Goal: Task Accomplishment & Management: Manage account settings

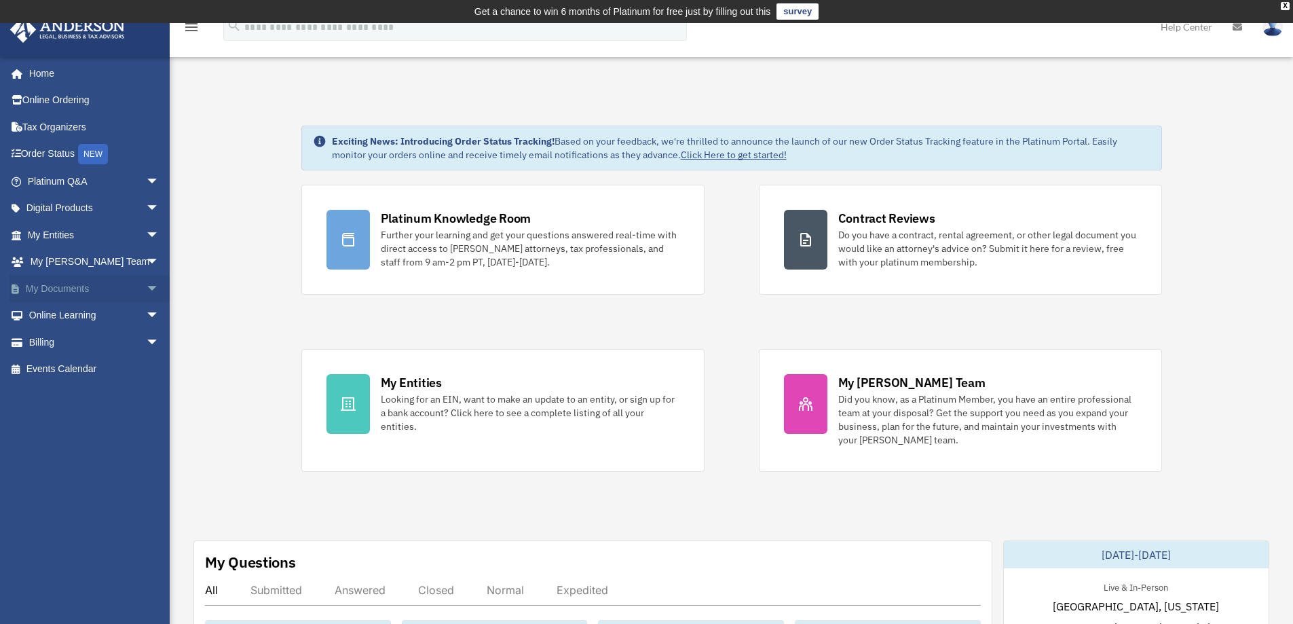
click at [146, 287] on span "arrow_drop_down" at bounding box center [159, 289] width 27 height 28
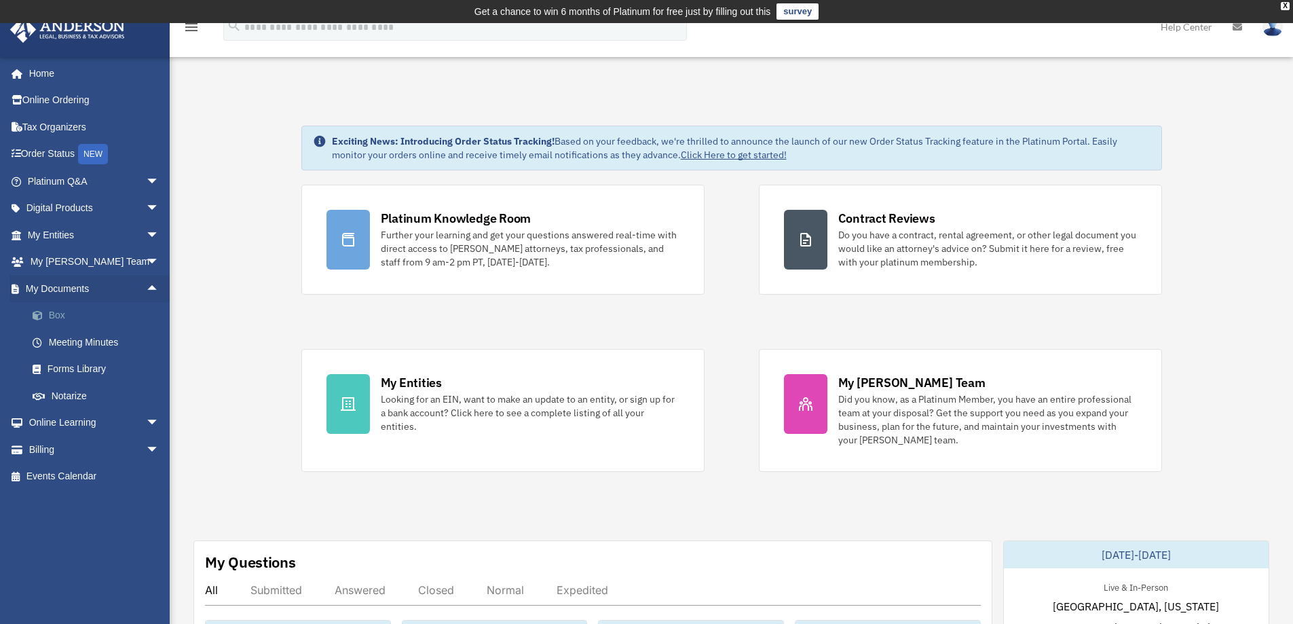
click at [70, 317] on link "Box" at bounding box center [99, 315] width 161 height 27
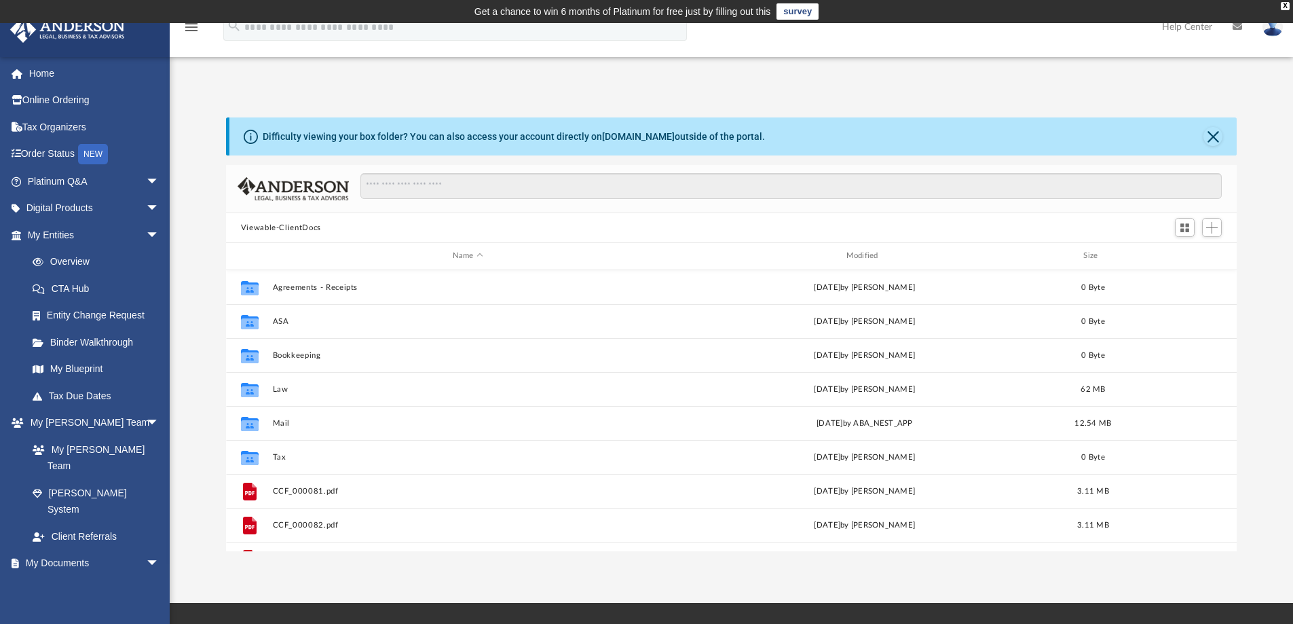
scroll to position [299, 1000]
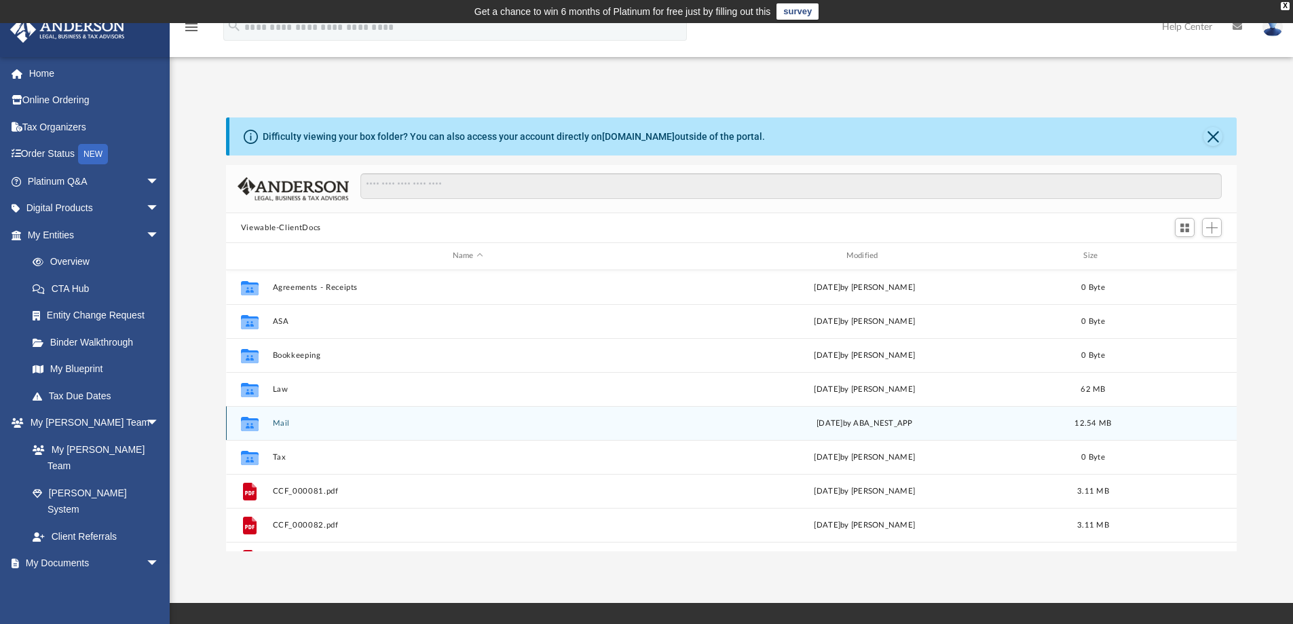
click at [274, 431] on div "Collaborated Folder Mail [DATE] by ABA_NEST_APP 12.54 MB" at bounding box center [731, 423] width 1011 height 34
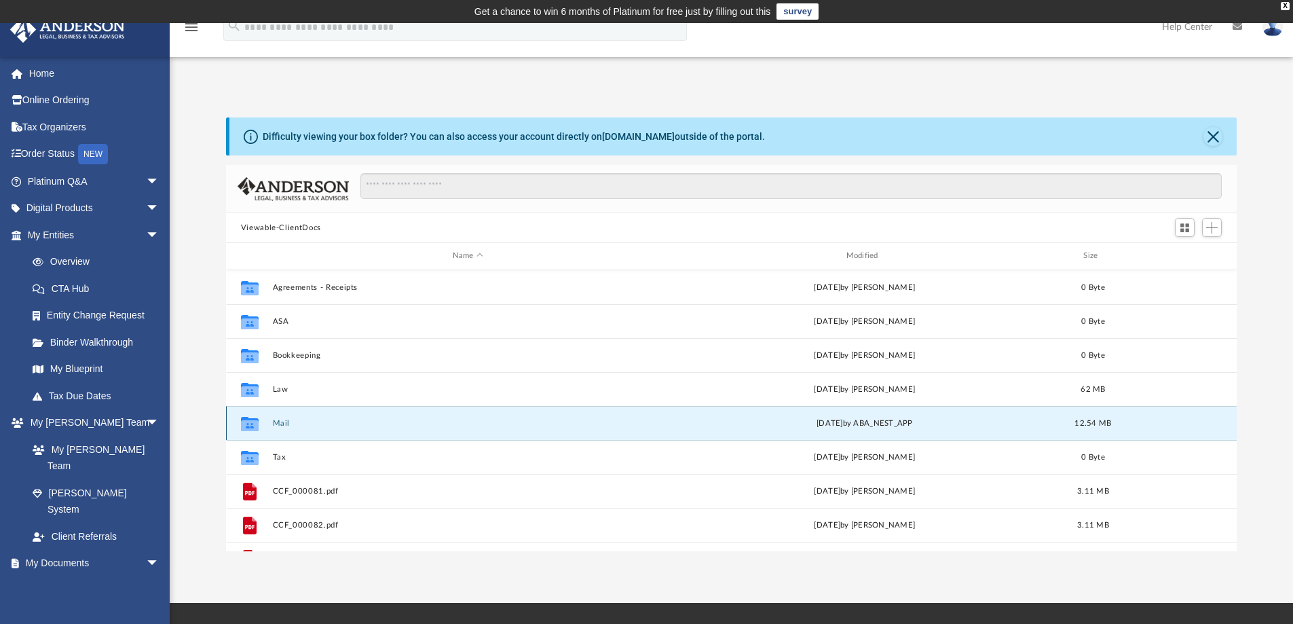
click at [275, 423] on button "Mail" at bounding box center [467, 423] width 391 height 9
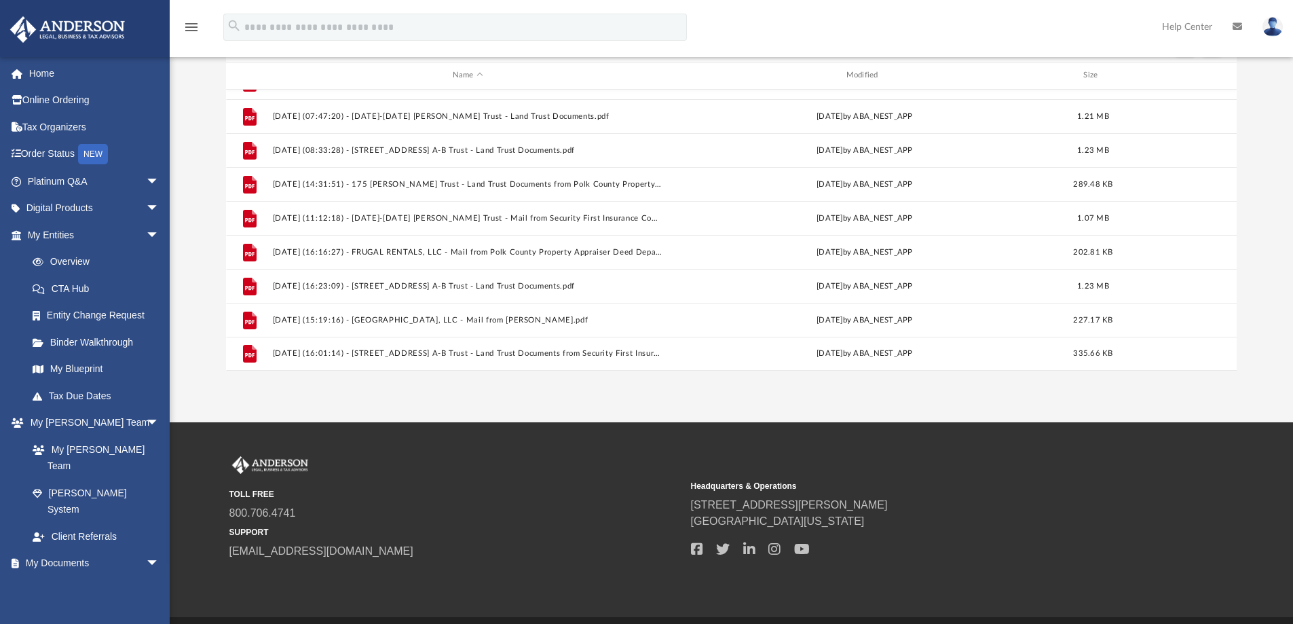
scroll to position [204, 0]
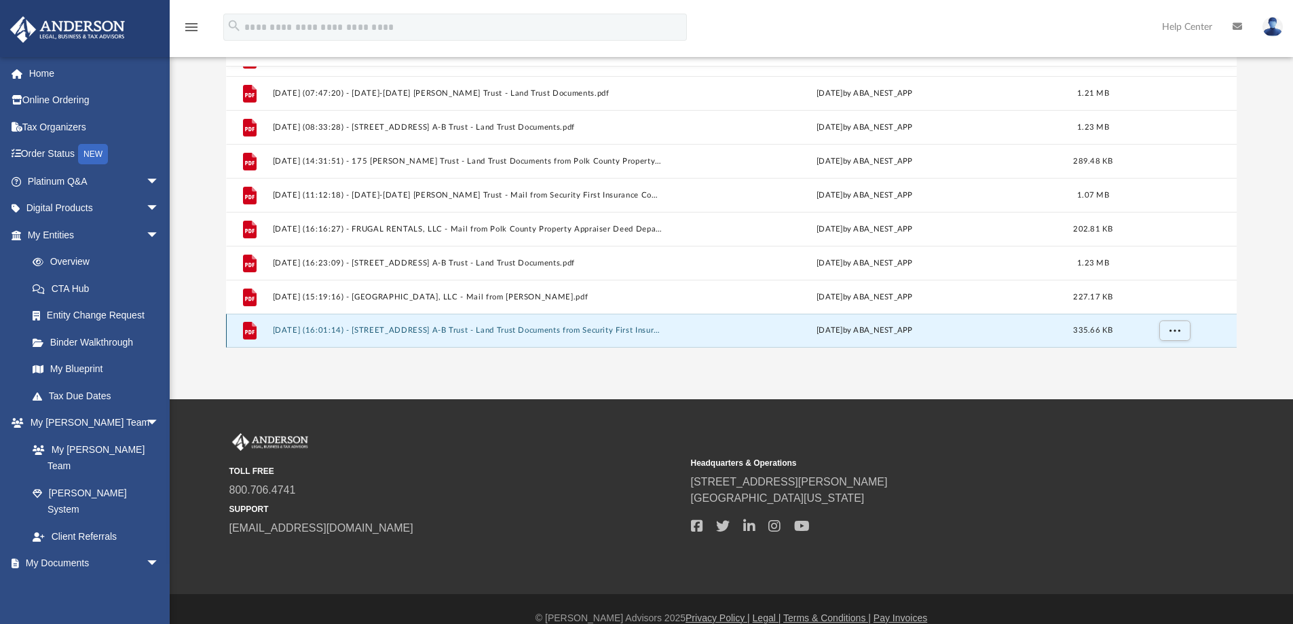
click at [295, 330] on button "[DATE] (16:01:14) - [STREET_ADDRESS] A-B Trust - Land Trust Documents from Secu…" at bounding box center [467, 330] width 391 height 9
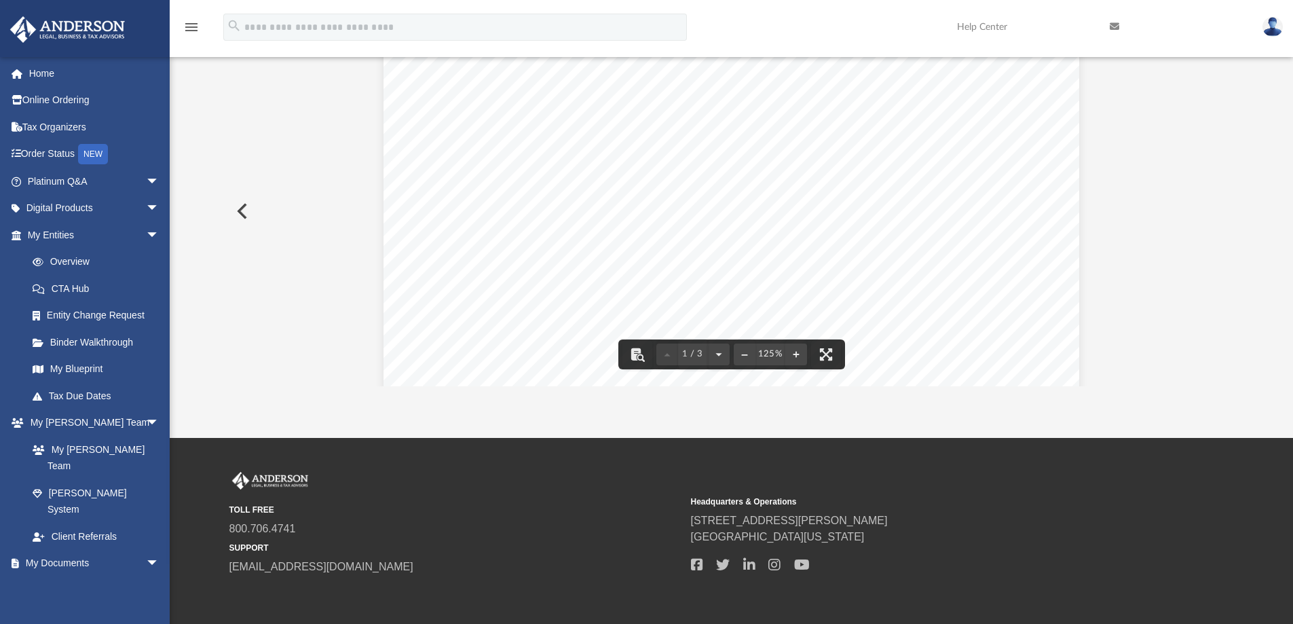
scroll to position [0, 0]
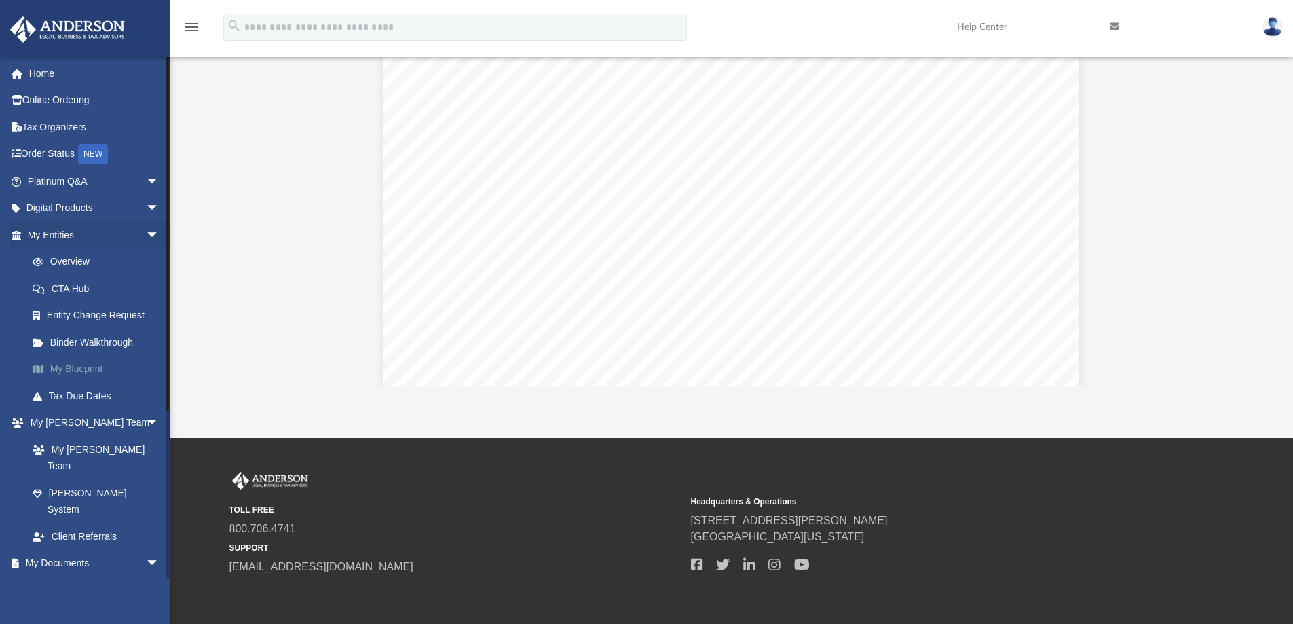
click at [81, 369] on link "My Blueprint" at bounding box center [99, 369] width 161 height 27
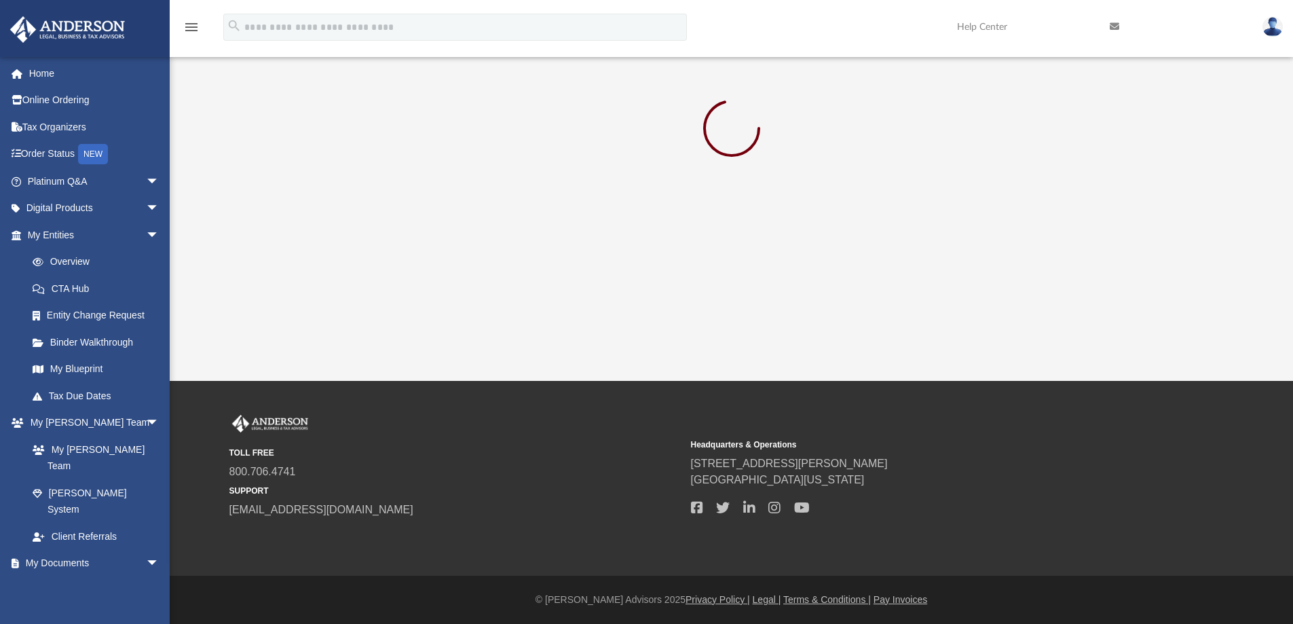
scroll to position [165, 0]
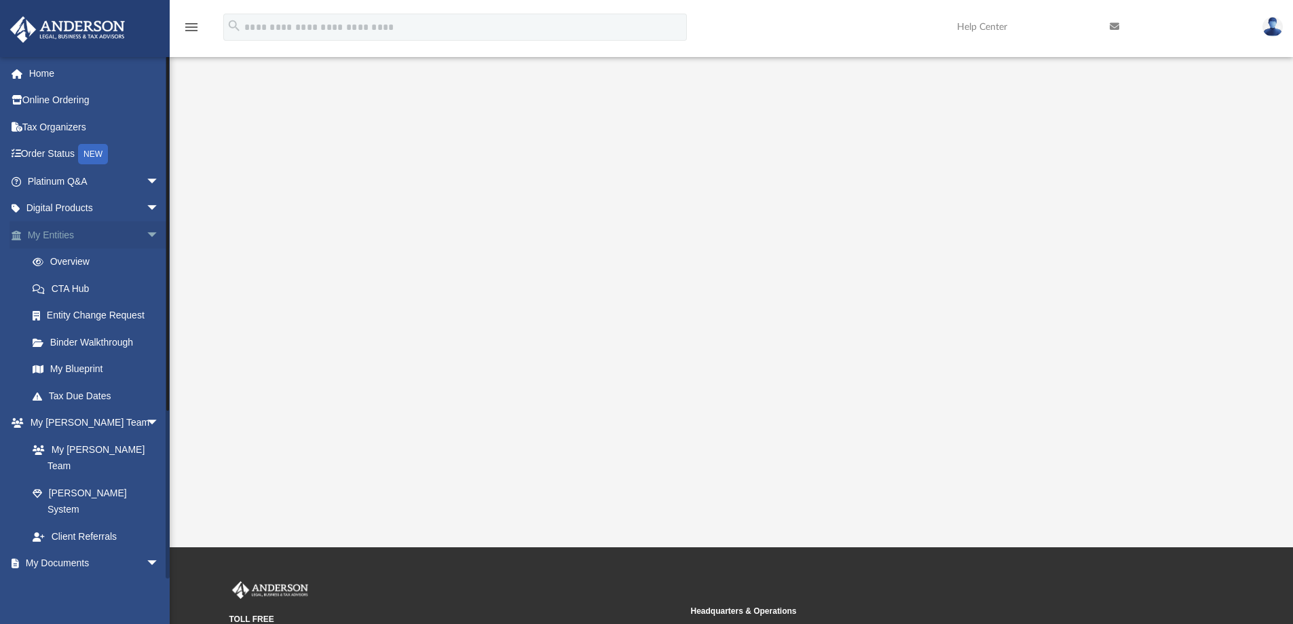
click at [146, 235] on span "arrow_drop_down" at bounding box center [159, 235] width 27 height 28
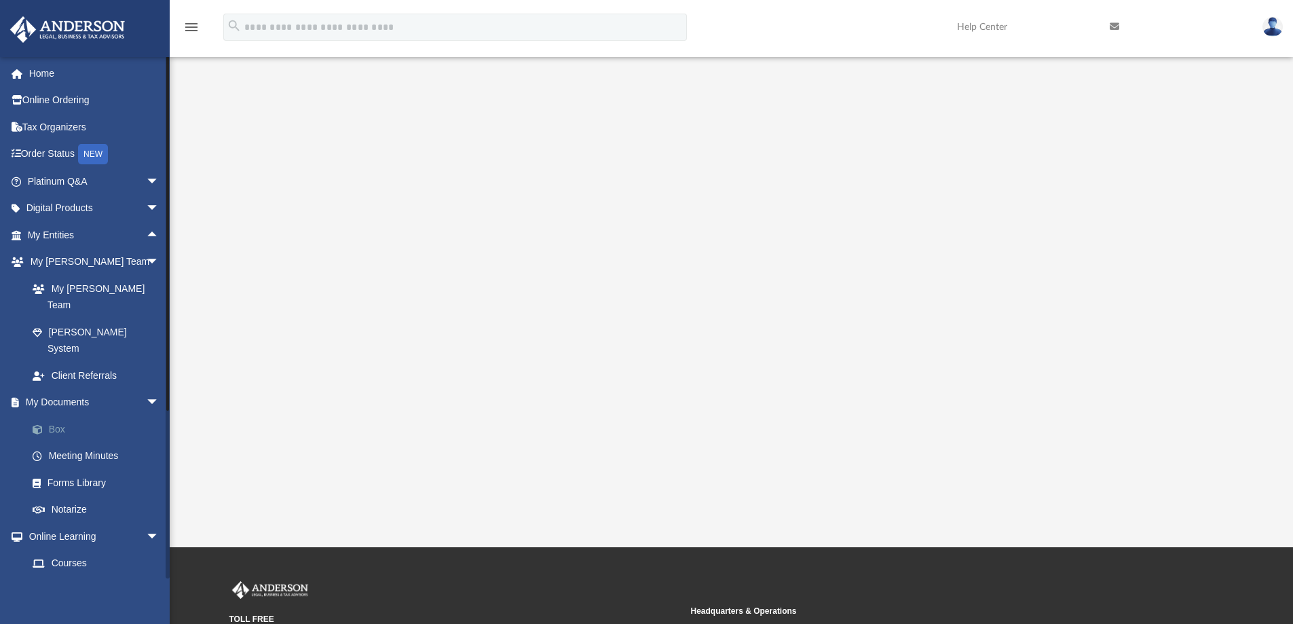
click at [109, 415] on link "Box" at bounding box center [99, 428] width 161 height 27
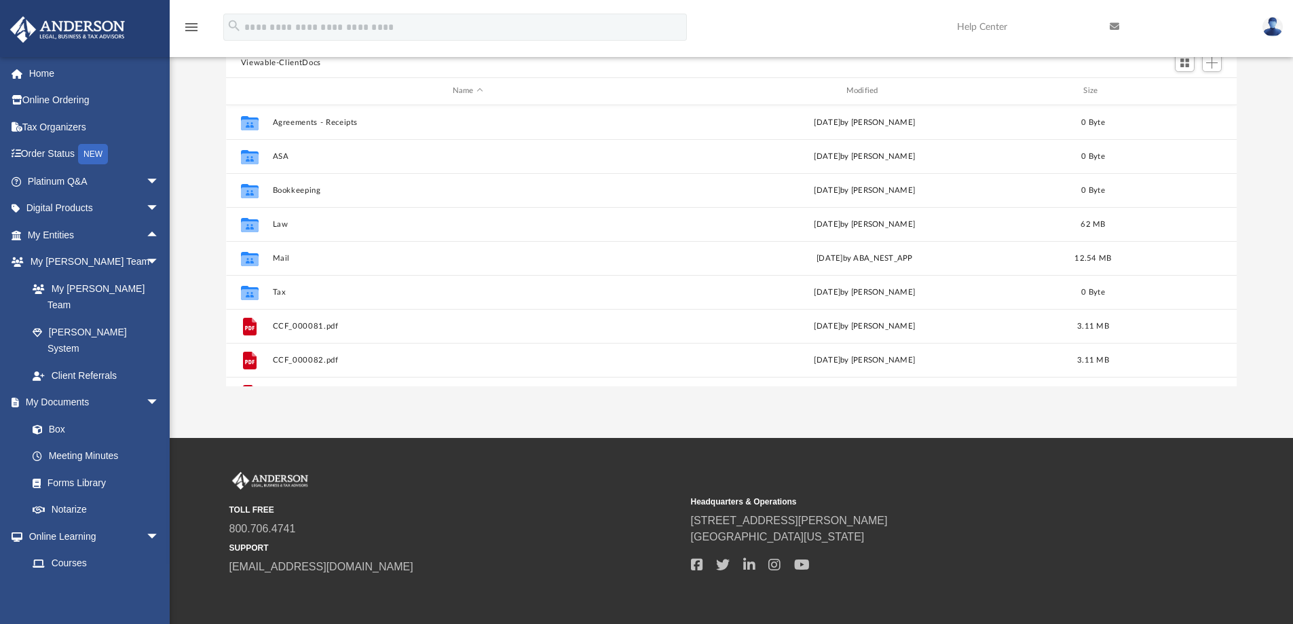
scroll to position [299, 1000]
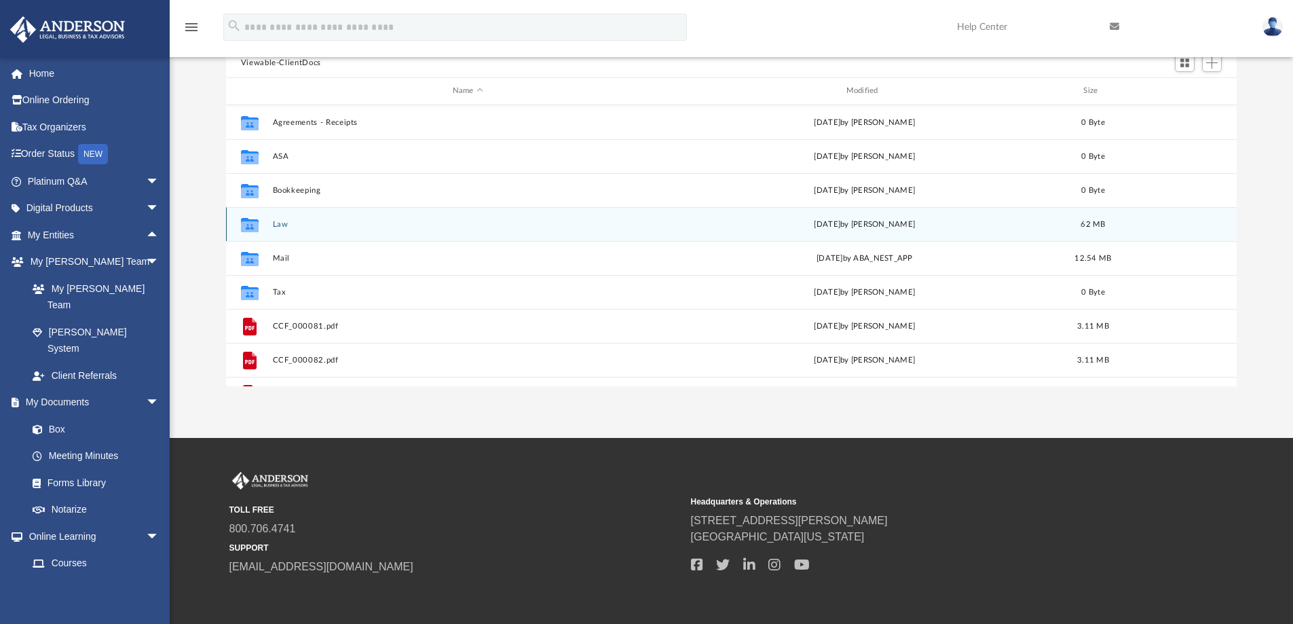
click at [572, 219] on div "Collaborated Folder Law [DATE] by [PERSON_NAME] 62 MB" at bounding box center [731, 224] width 1011 height 34
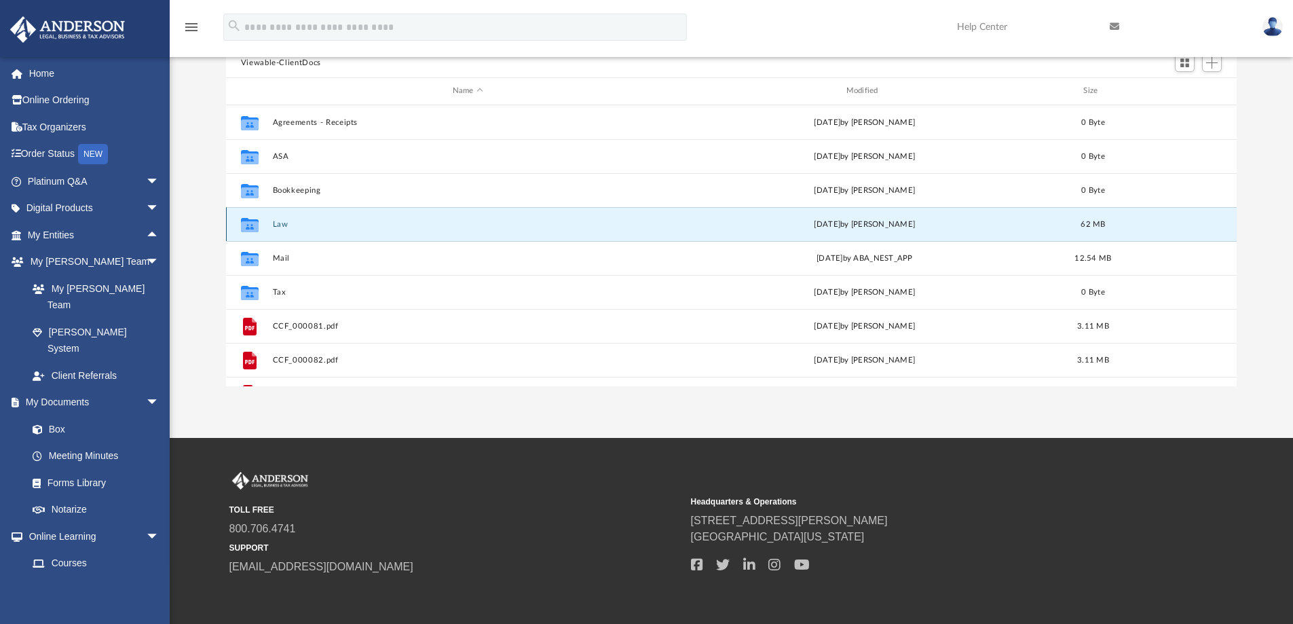
click at [279, 224] on button "Law" at bounding box center [467, 224] width 391 height 9
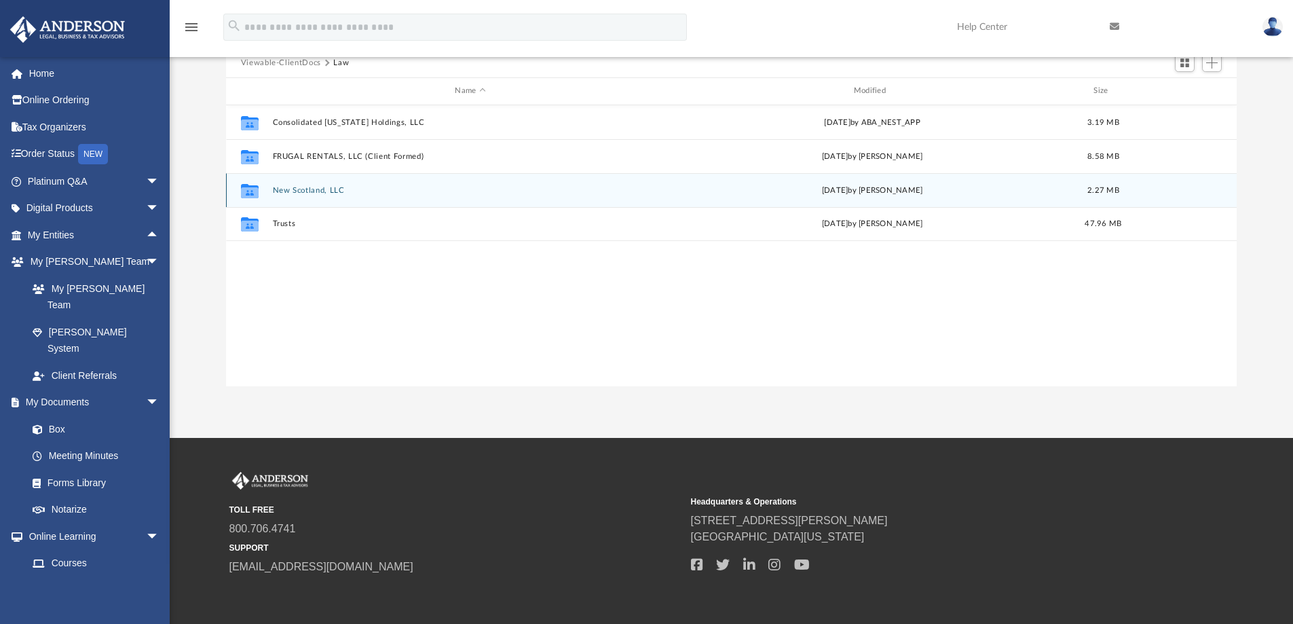
click at [305, 193] on button "New Scotland, LLC" at bounding box center [470, 190] width 396 height 9
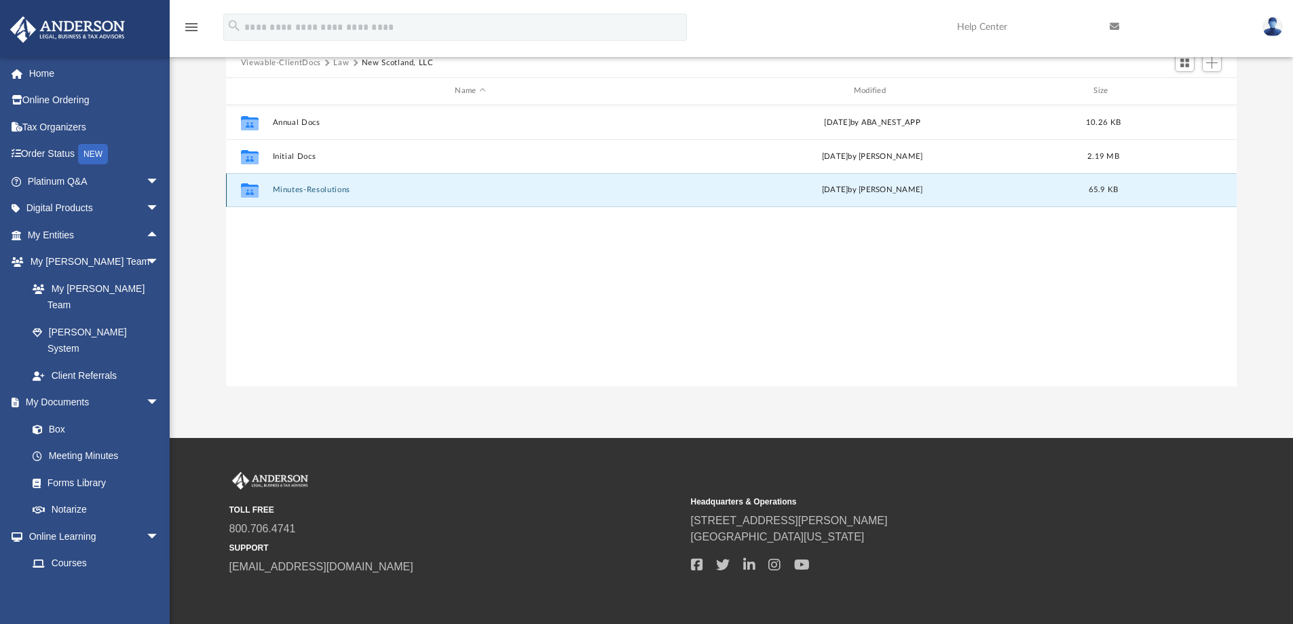
click at [325, 190] on button "Minutes-Resolutions" at bounding box center [470, 189] width 396 height 9
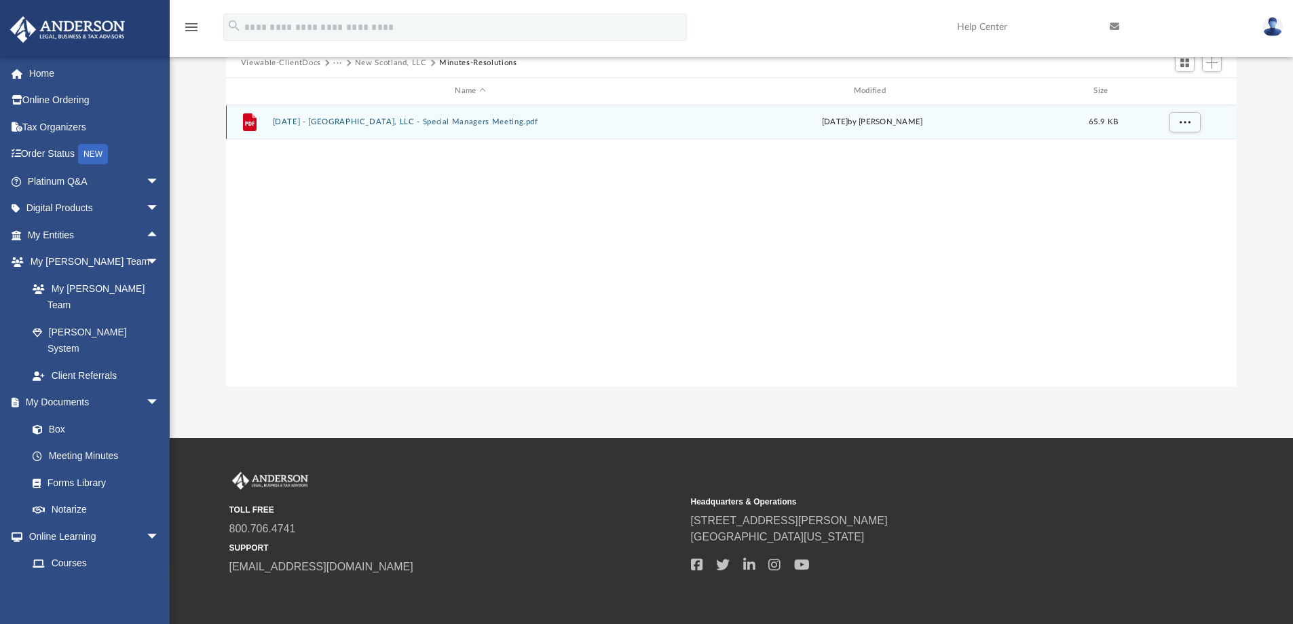
click at [447, 118] on button "[DATE] - [GEOGRAPHIC_DATA], LLC - Special Managers Meeting.pdf" at bounding box center [470, 121] width 396 height 9
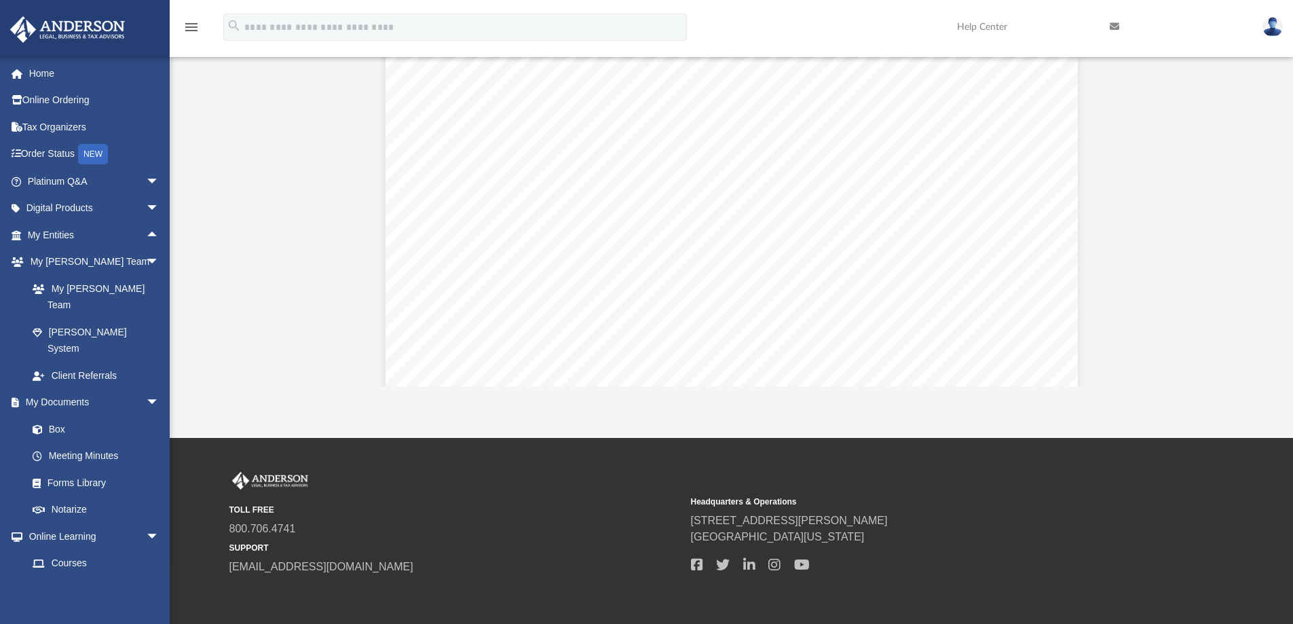
scroll to position [0, 0]
